Goal: Transaction & Acquisition: Purchase product/service

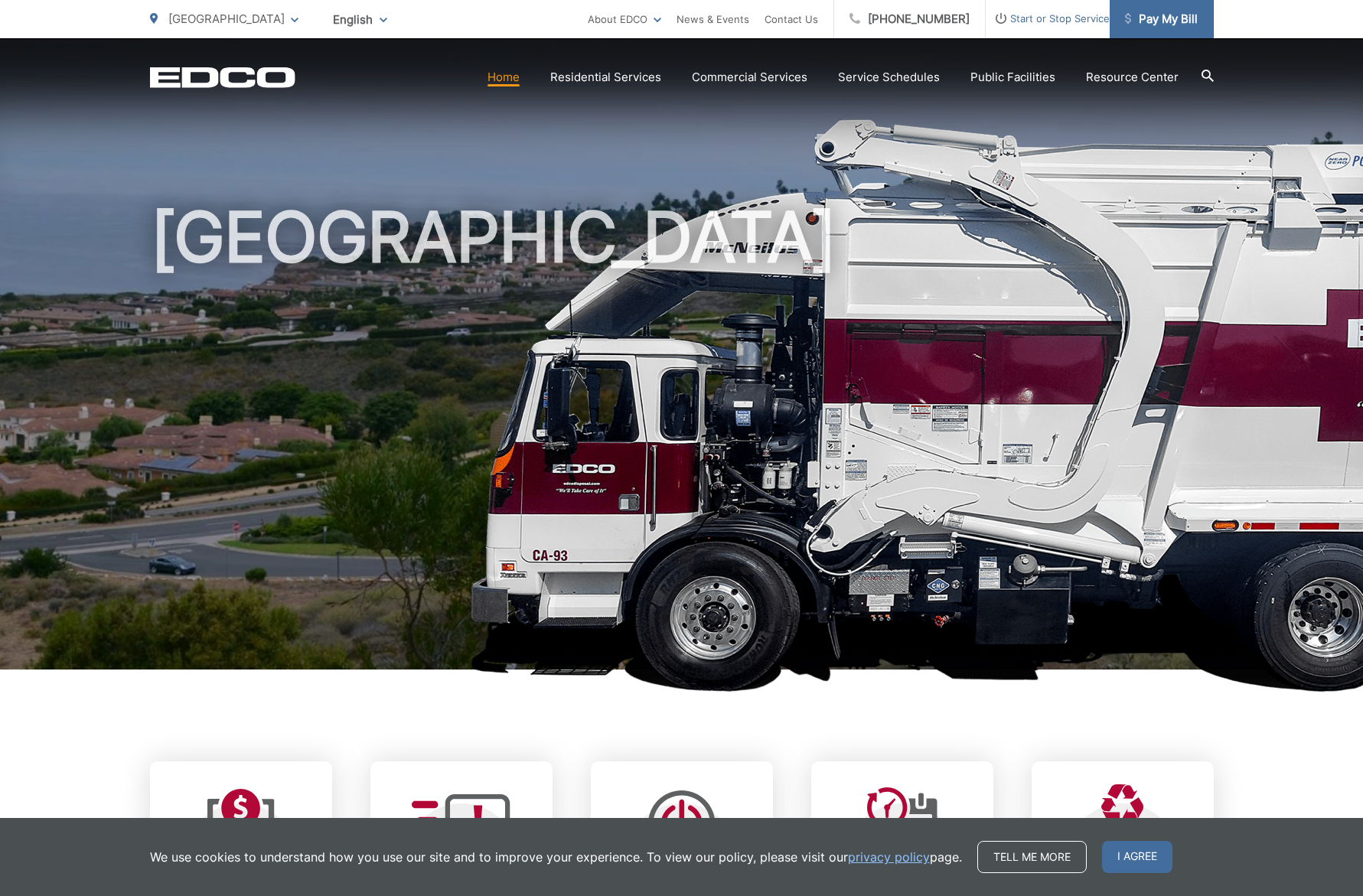
click at [1169, 18] on span "Pay My Bill" at bounding box center [1160, 19] width 73 height 18
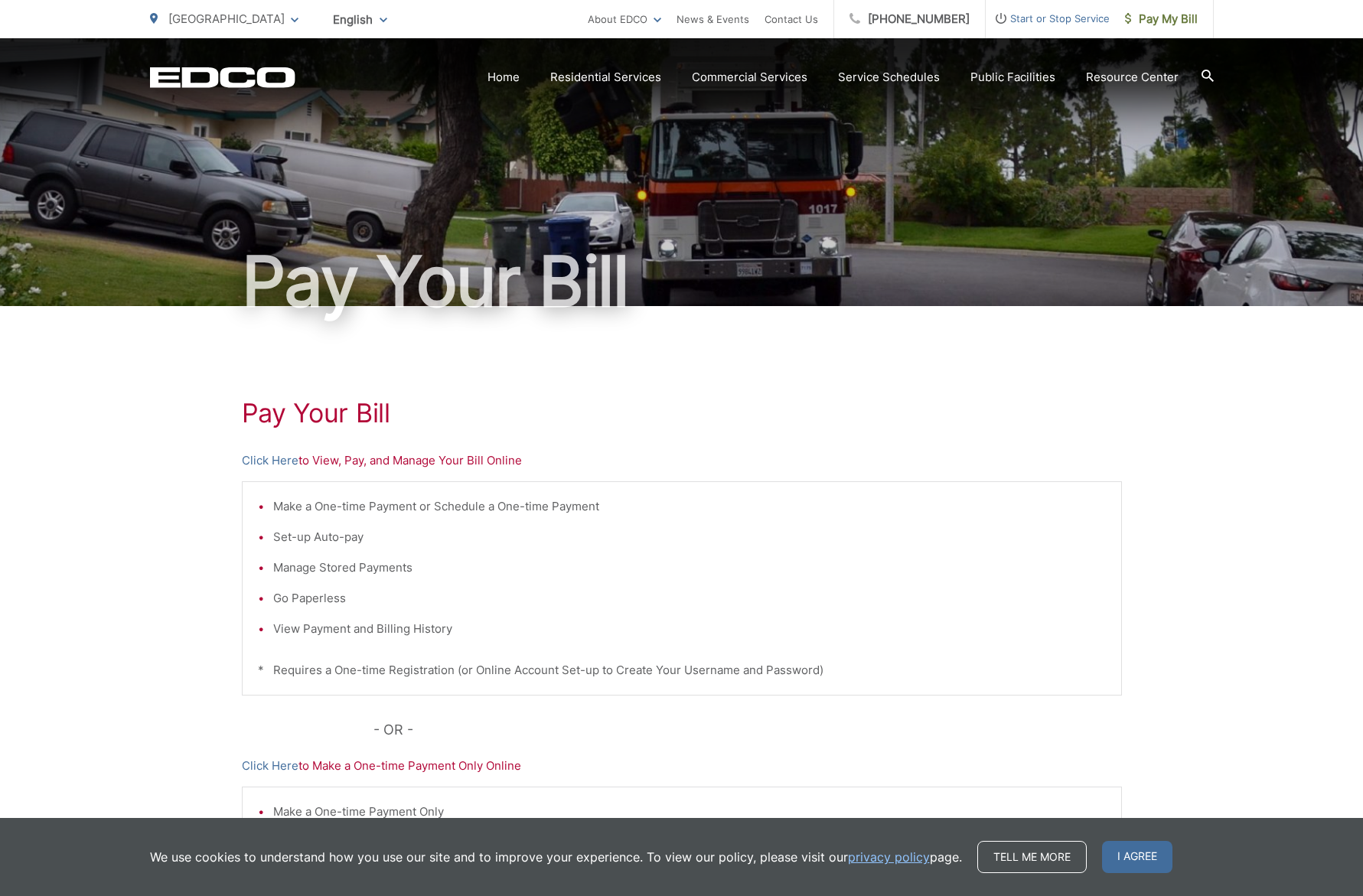
click at [328, 462] on p "Click Here to View, Pay, and Manage Your Bill Online" at bounding box center [681, 460] width 880 height 18
click at [322, 464] on p "Click Here to View, Pay, and Manage Your Bill Online" at bounding box center [681, 460] width 880 height 18
click at [331, 457] on p "Click Here to View, Pay, and Manage Your Bill Online" at bounding box center [681, 460] width 880 height 18
click at [282, 461] on link "Click Here" at bounding box center [270, 460] width 56 height 18
